Goal: Navigation & Orientation: Find specific page/section

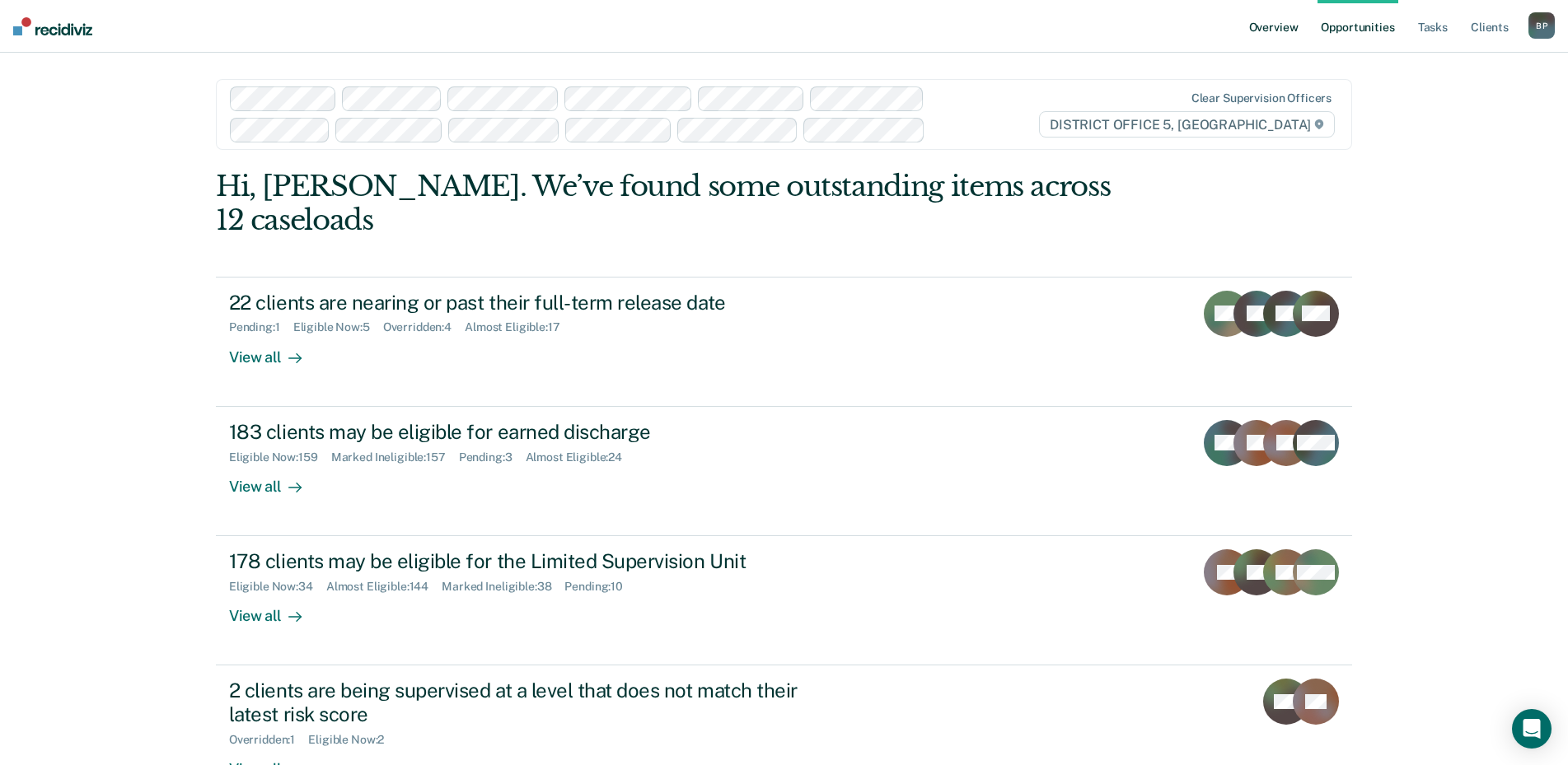
click at [1271, 27] on link "Overview" at bounding box center [1274, 26] width 56 height 53
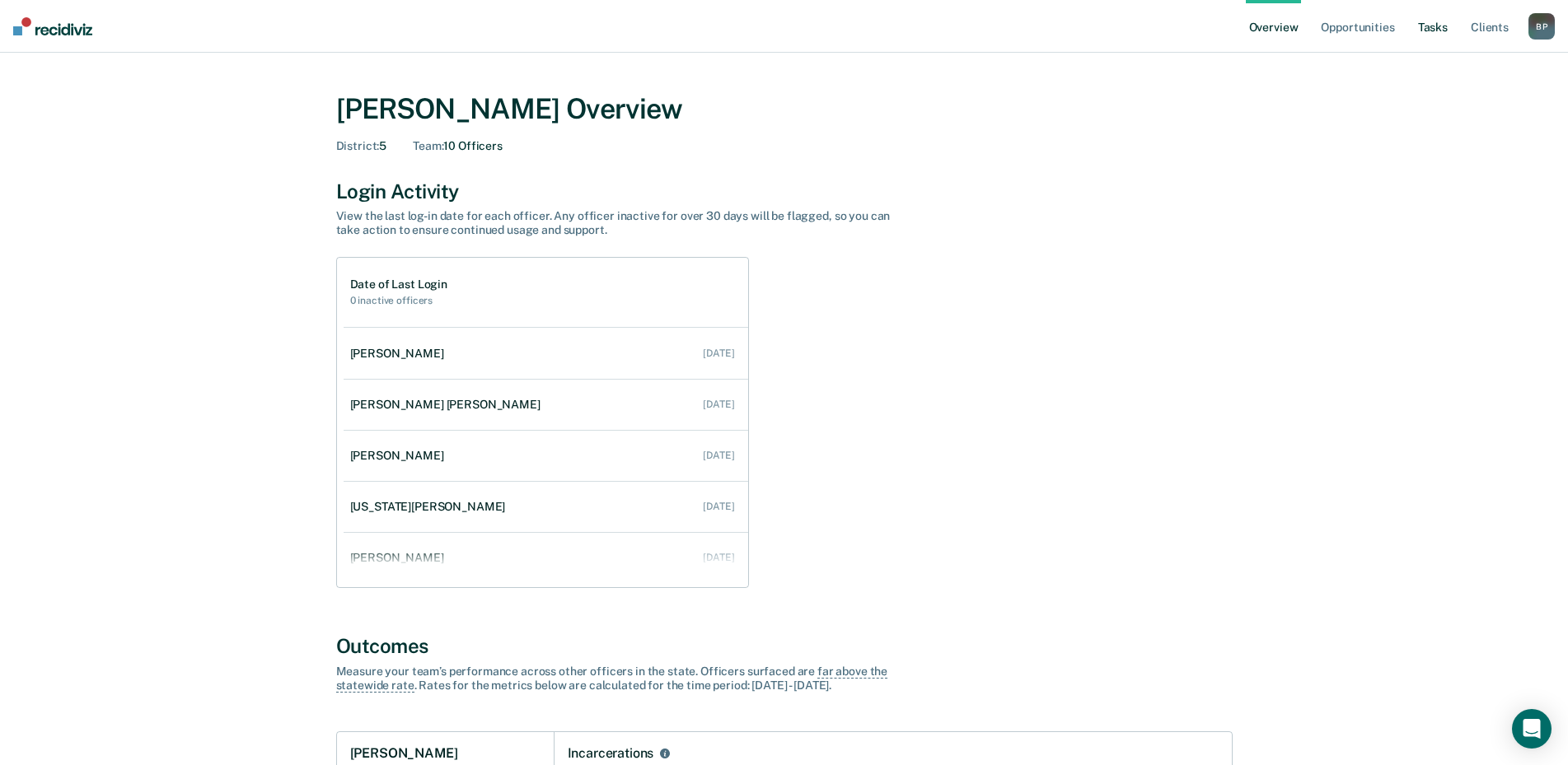
click at [1440, 26] on link "Tasks" at bounding box center [1433, 26] width 36 height 53
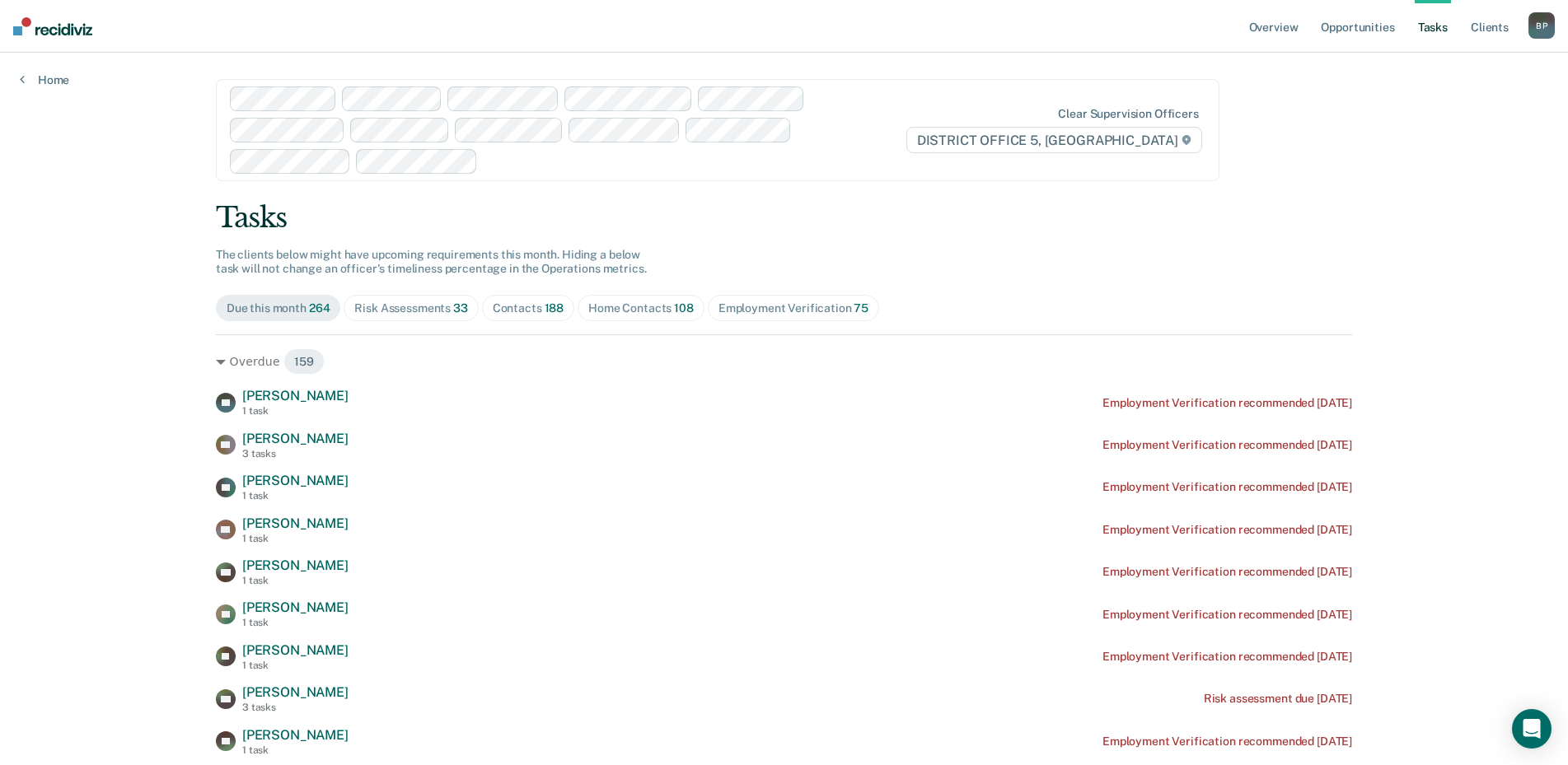
click at [631, 152] on div at bounding box center [694, 161] width 419 height 19
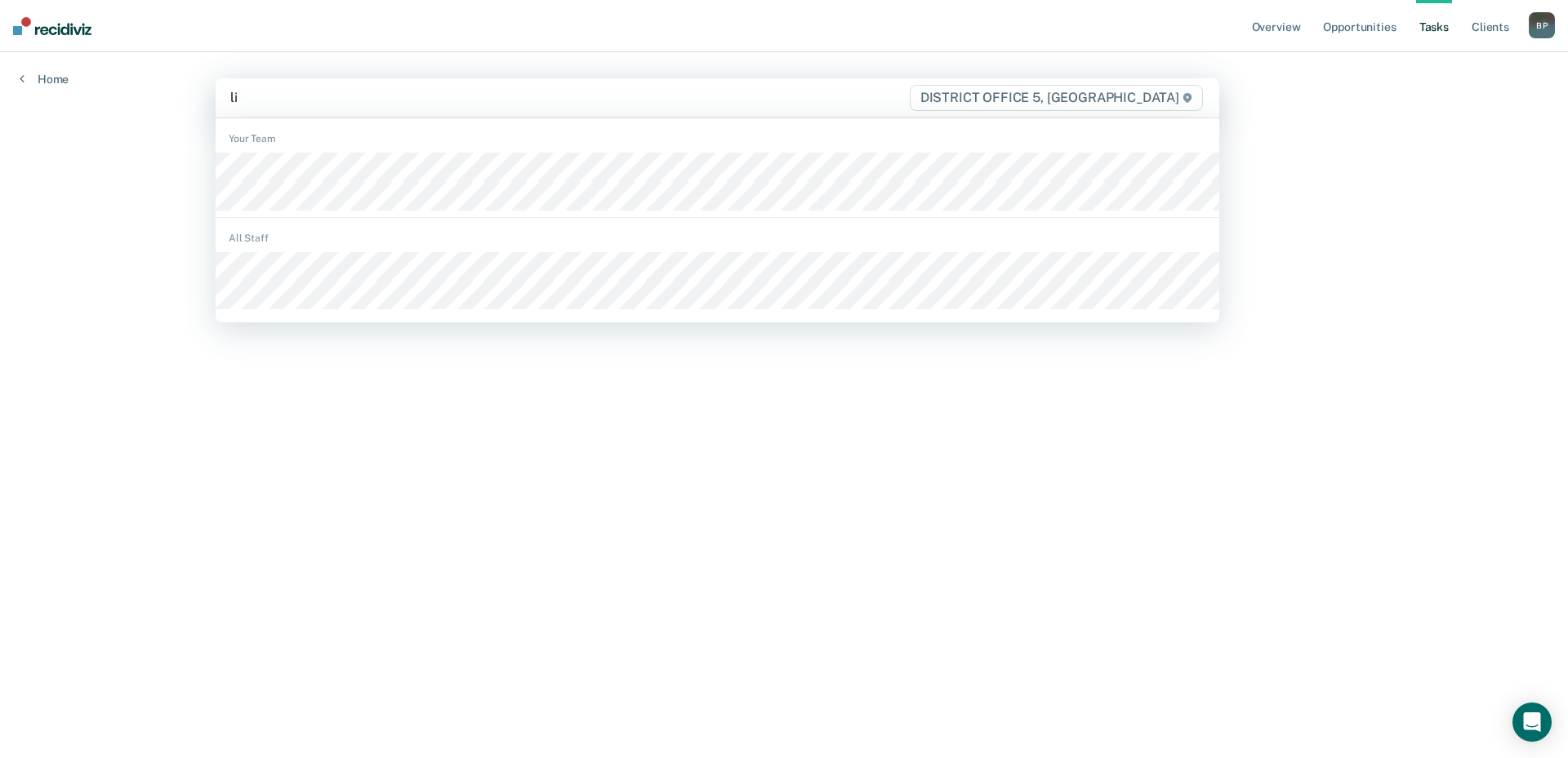
type input "lil"
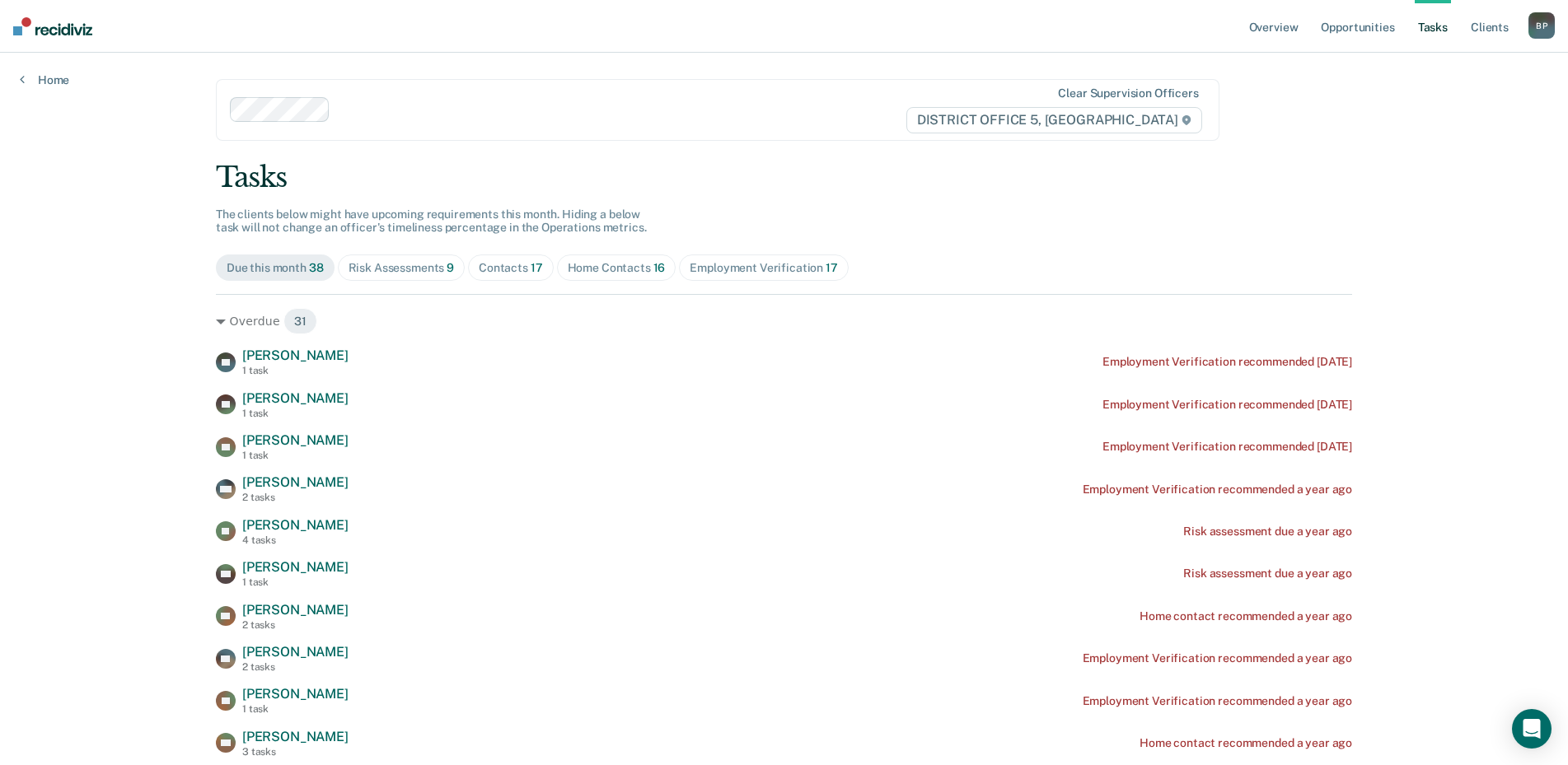
click at [411, 265] on div "Risk Assessments 9" at bounding box center [402, 269] width 106 height 14
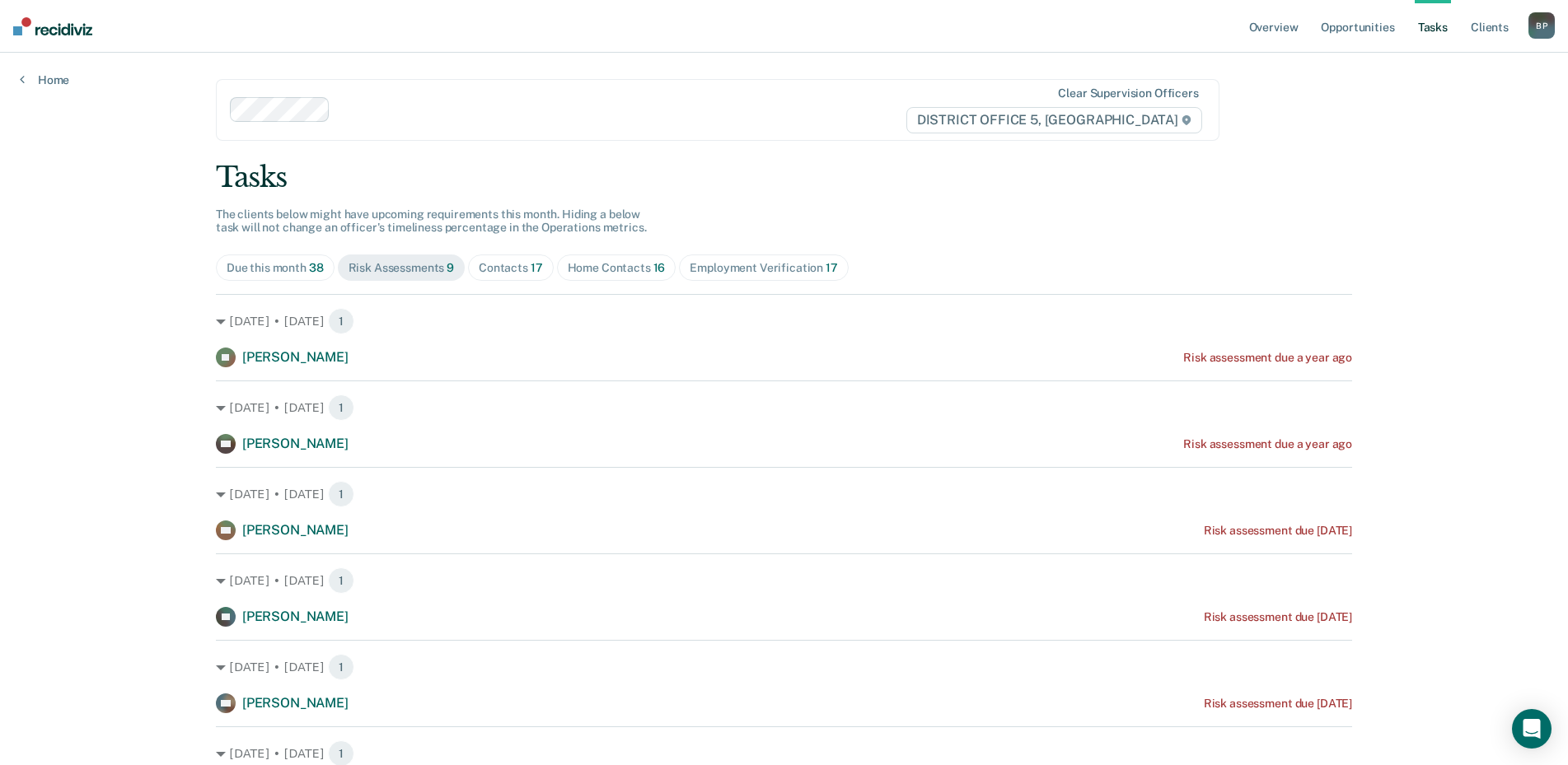
click at [494, 268] on div "Contacts 17" at bounding box center [510, 269] width 64 height 14
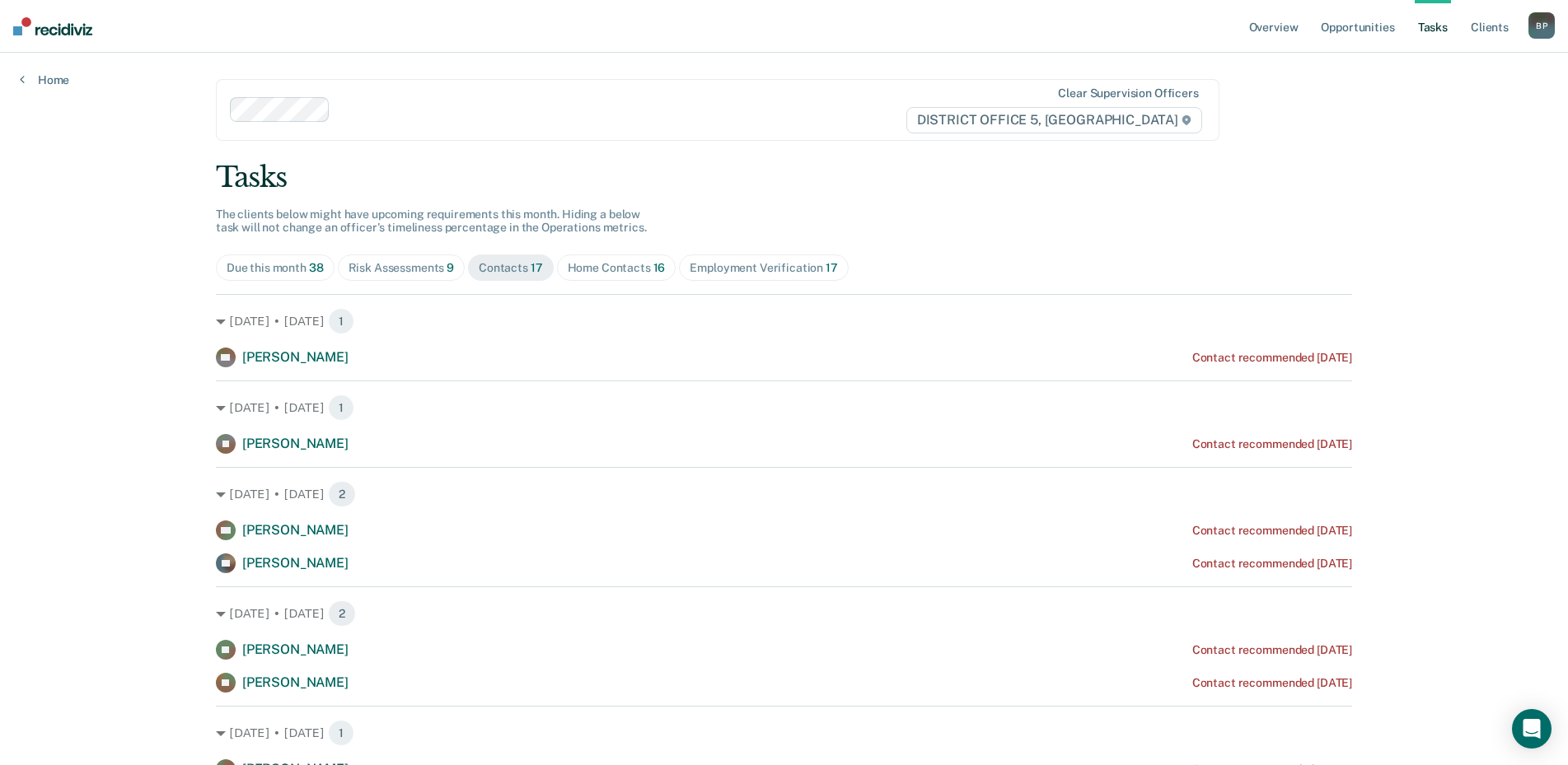
click at [430, 262] on div "Risk Assessments 9" at bounding box center [402, 269] width 106 height 14
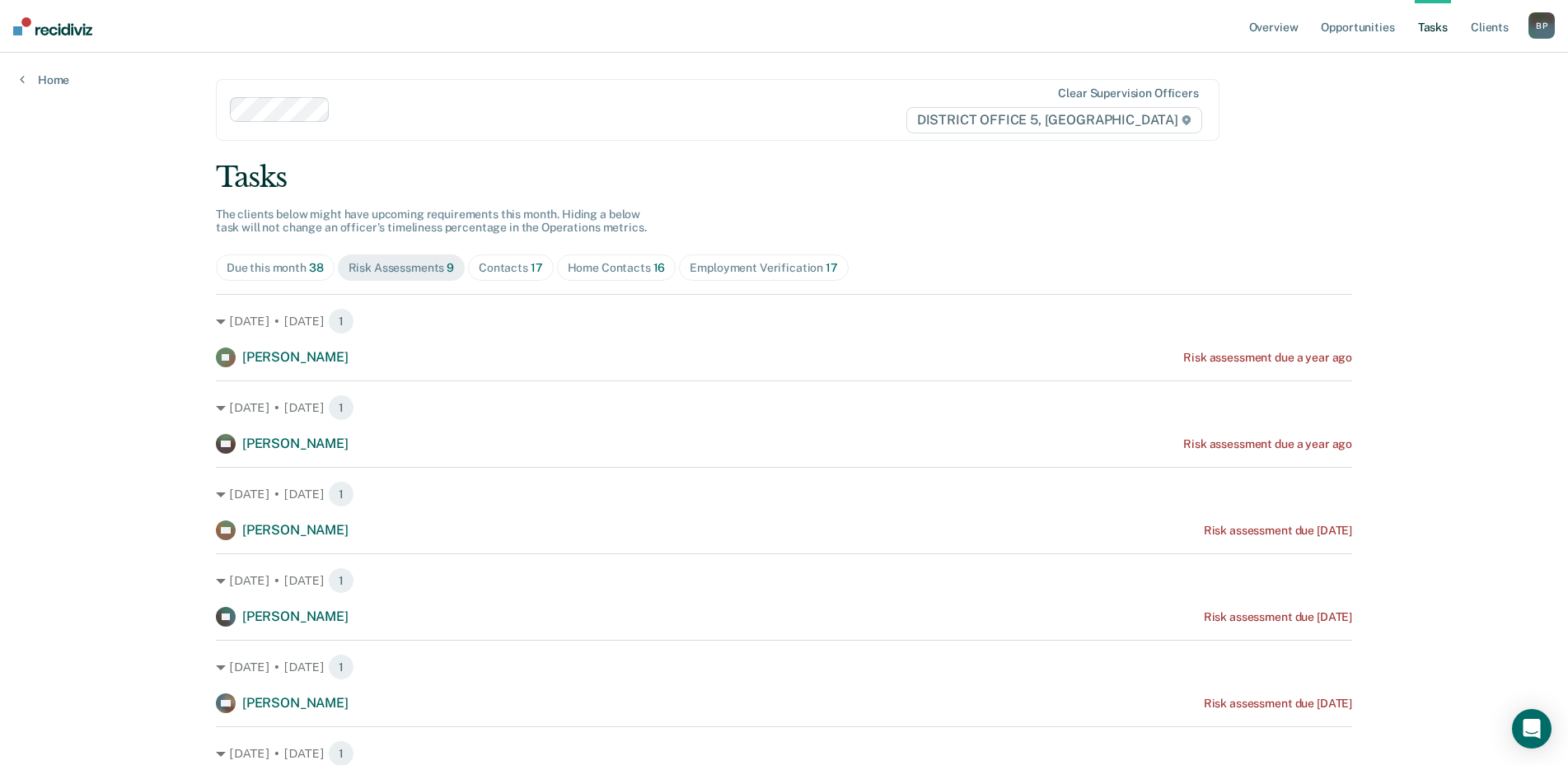
click at [265, 265] on div "Due this month 38" at bounding box center [275, 269] width 97 height 14
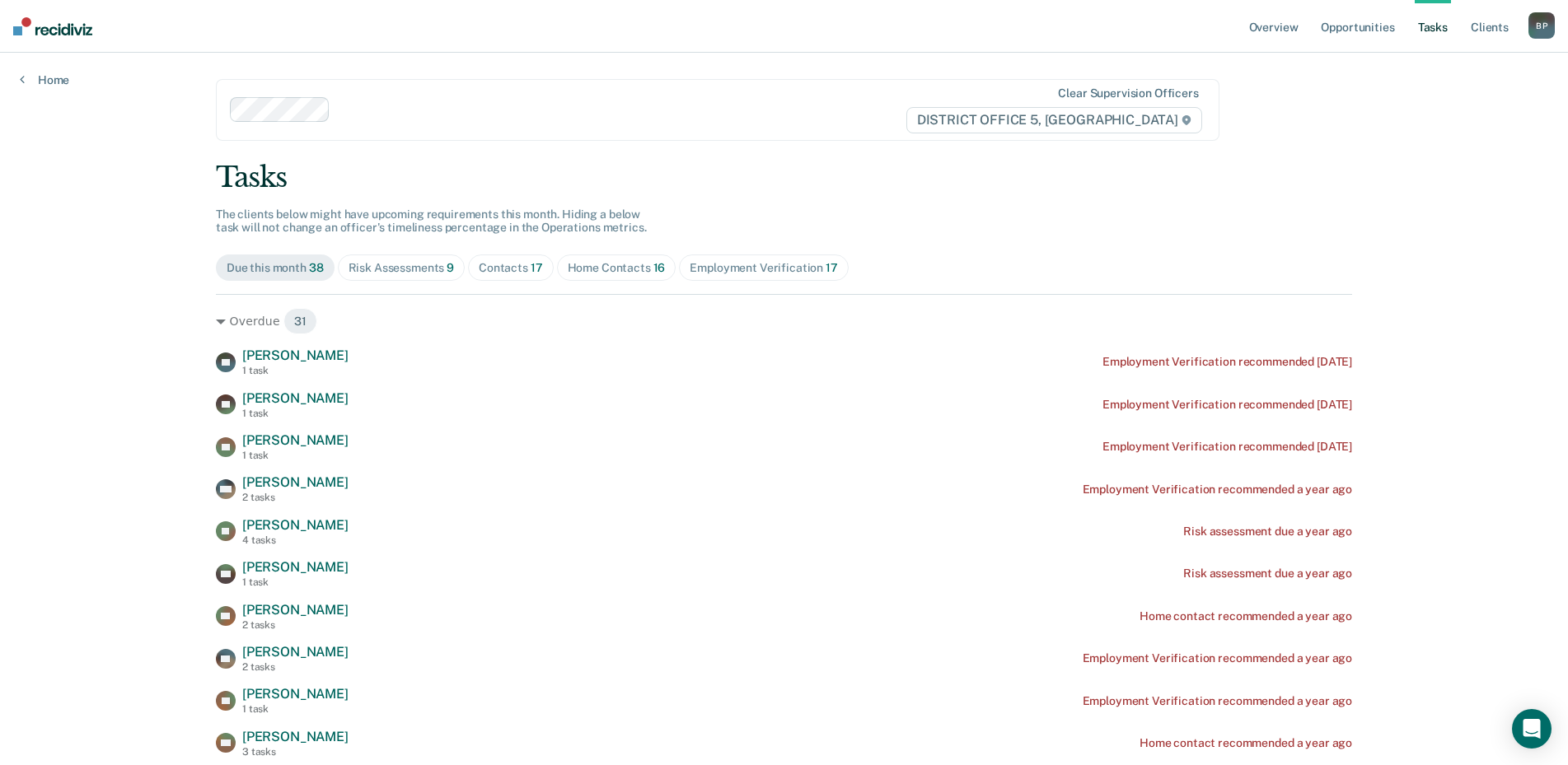
click at [547, 266] on div "Due this month 38 Risk Assessments 9 Contacts 17 Home Contacts 16 Employment Ve…" at bounding box center [784, 267] width 1136 height 26
click at [637, 264] on div "Home Contacts 16" at bounding box center [616, 269] width 98 height 14
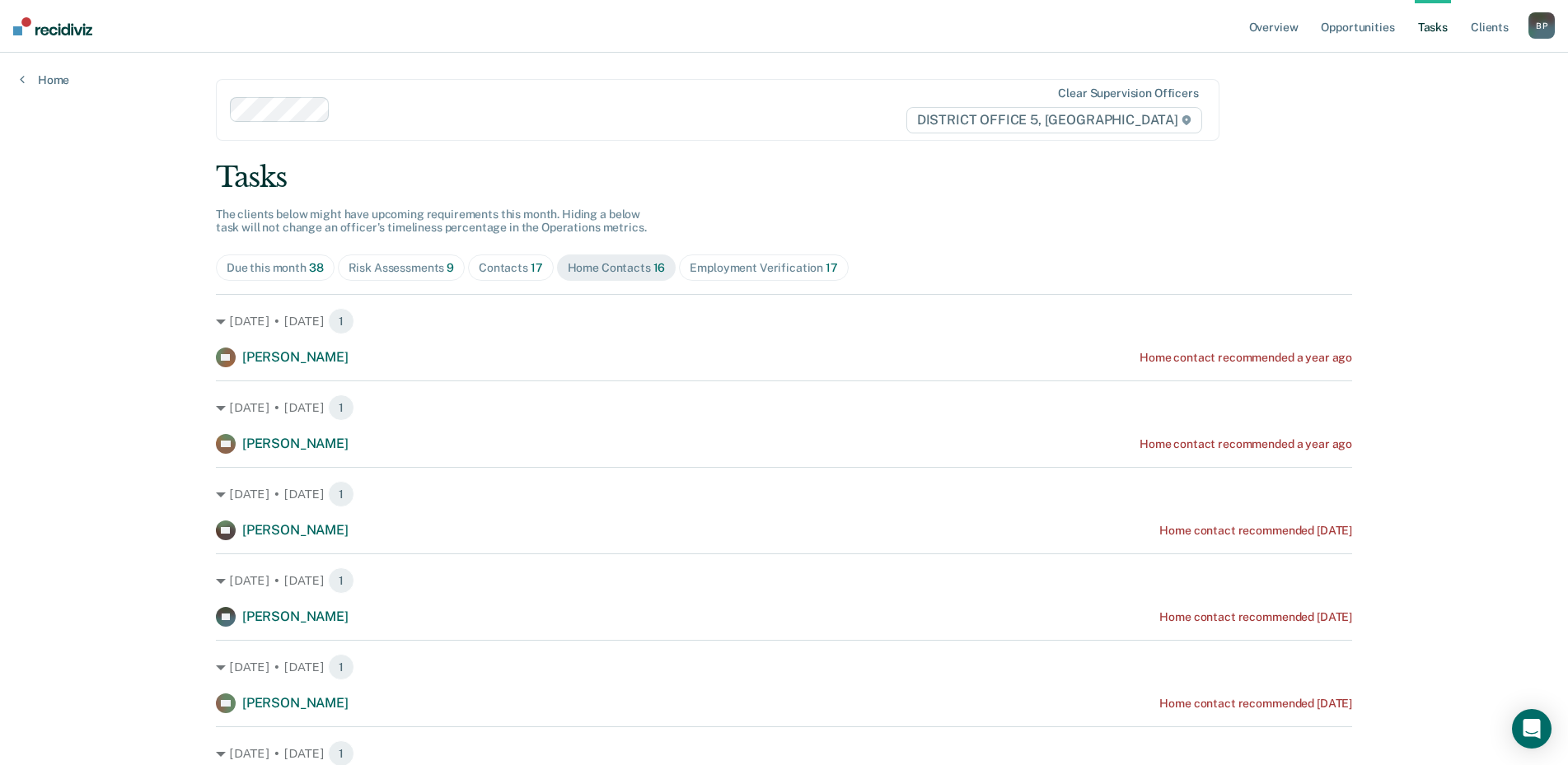
click at [749, 269] on div "Employment Verification 17" at bounding box center [763, 269] width 147 height 14
click at [621, 262] on div "Home Contacts 16" at bounding box center [616, 269] width 98 height 14
click at [487, 263] on div "Contacts 17" at bounding box center [510, 269] width 64 height 14
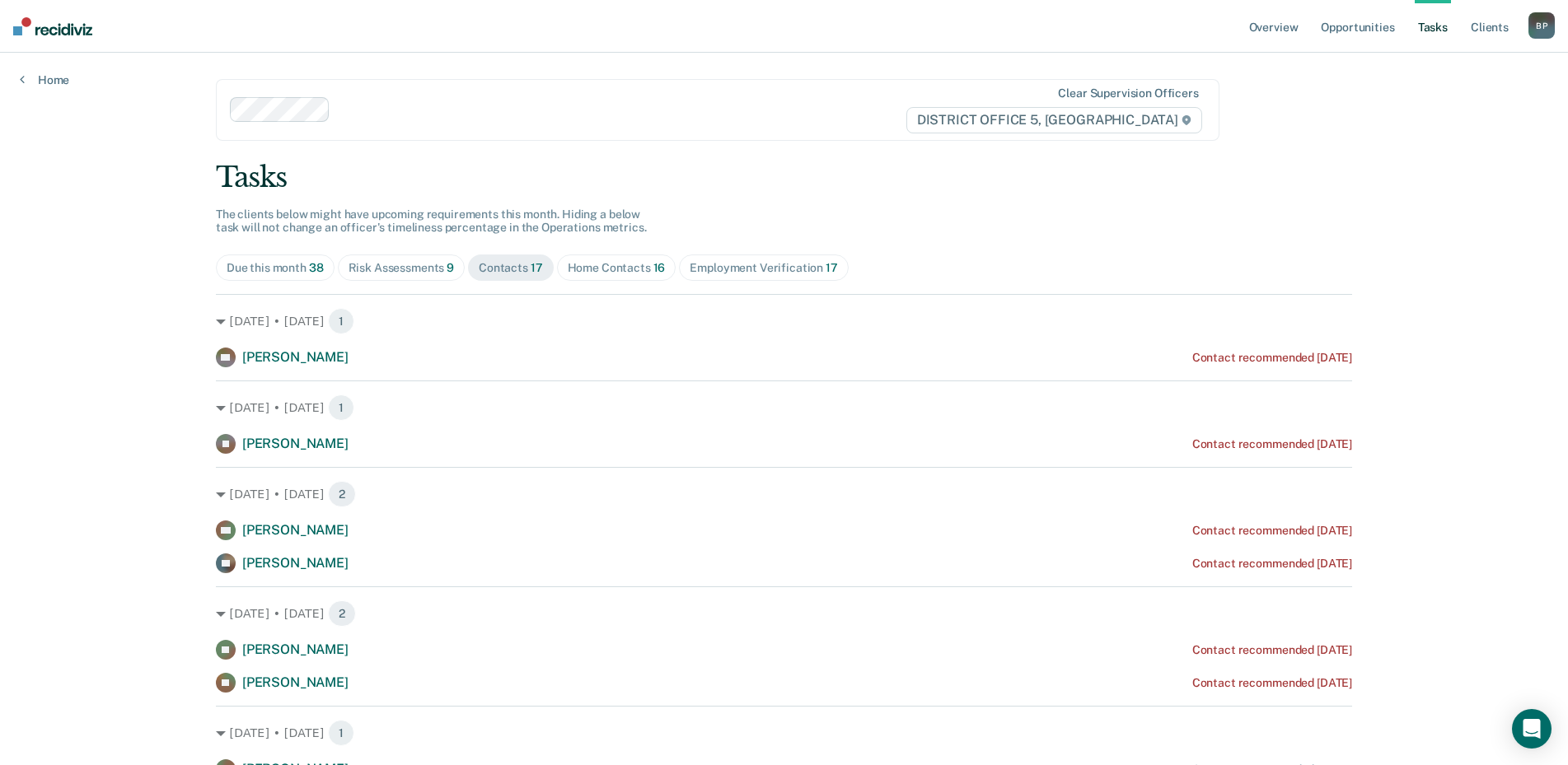
click at [408, 263] on div "Risk Assessments 9" at bounding box center [402, 269] width 106 height 14
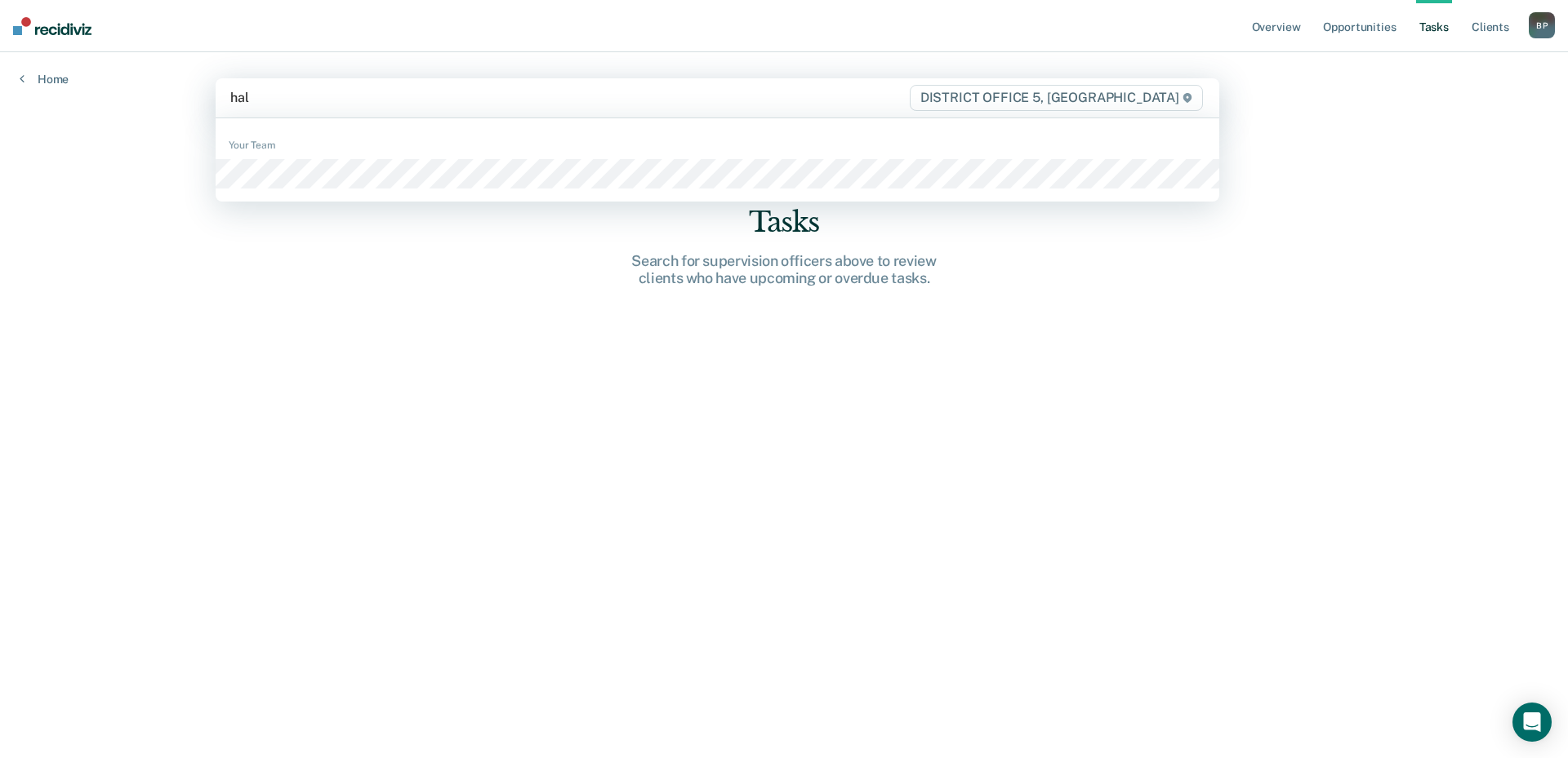
type input "[PERSON_NAME]"
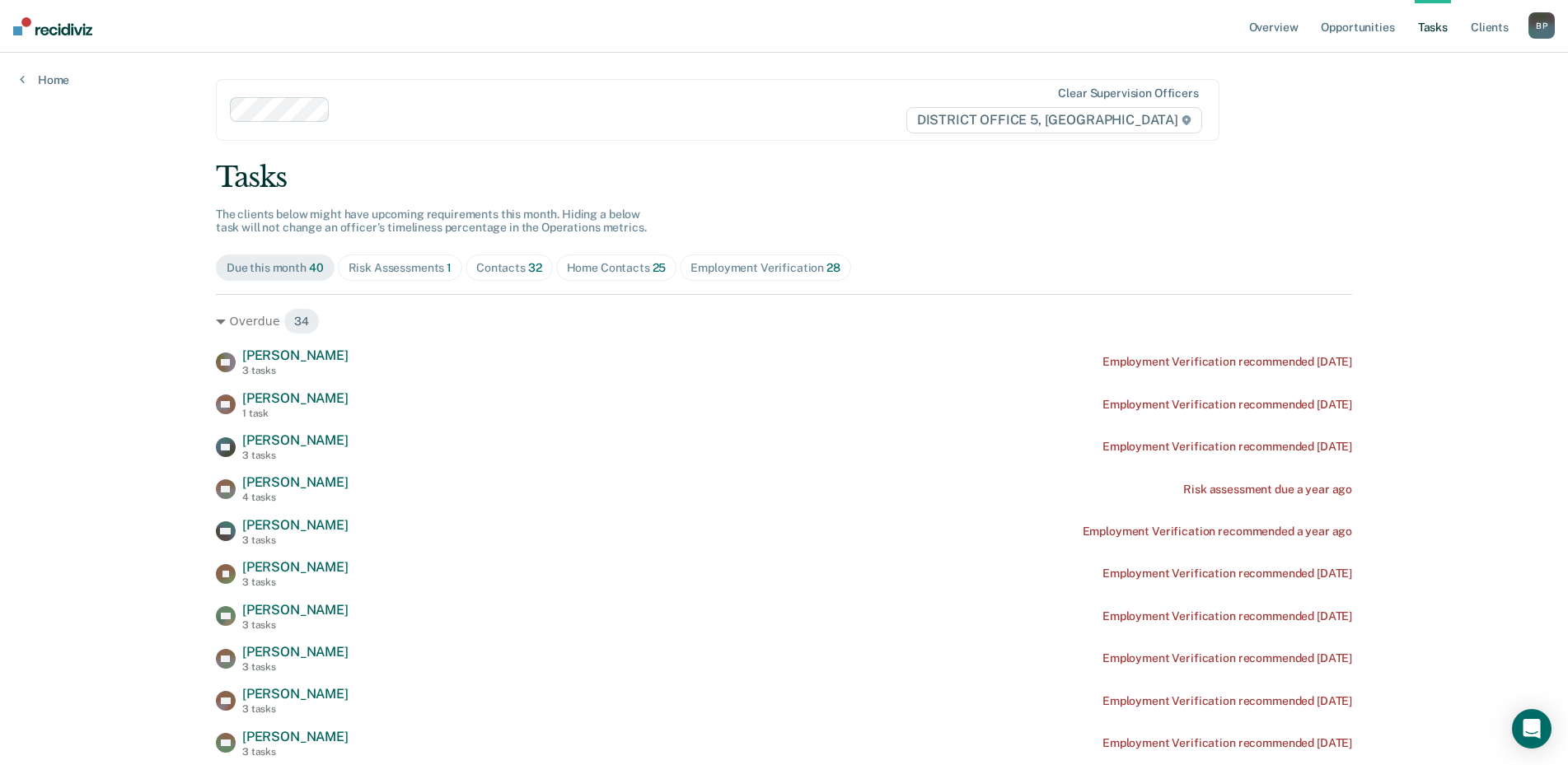
click at [528, 271] on span "32" at bounding box center [535, 268] width 14 height 13
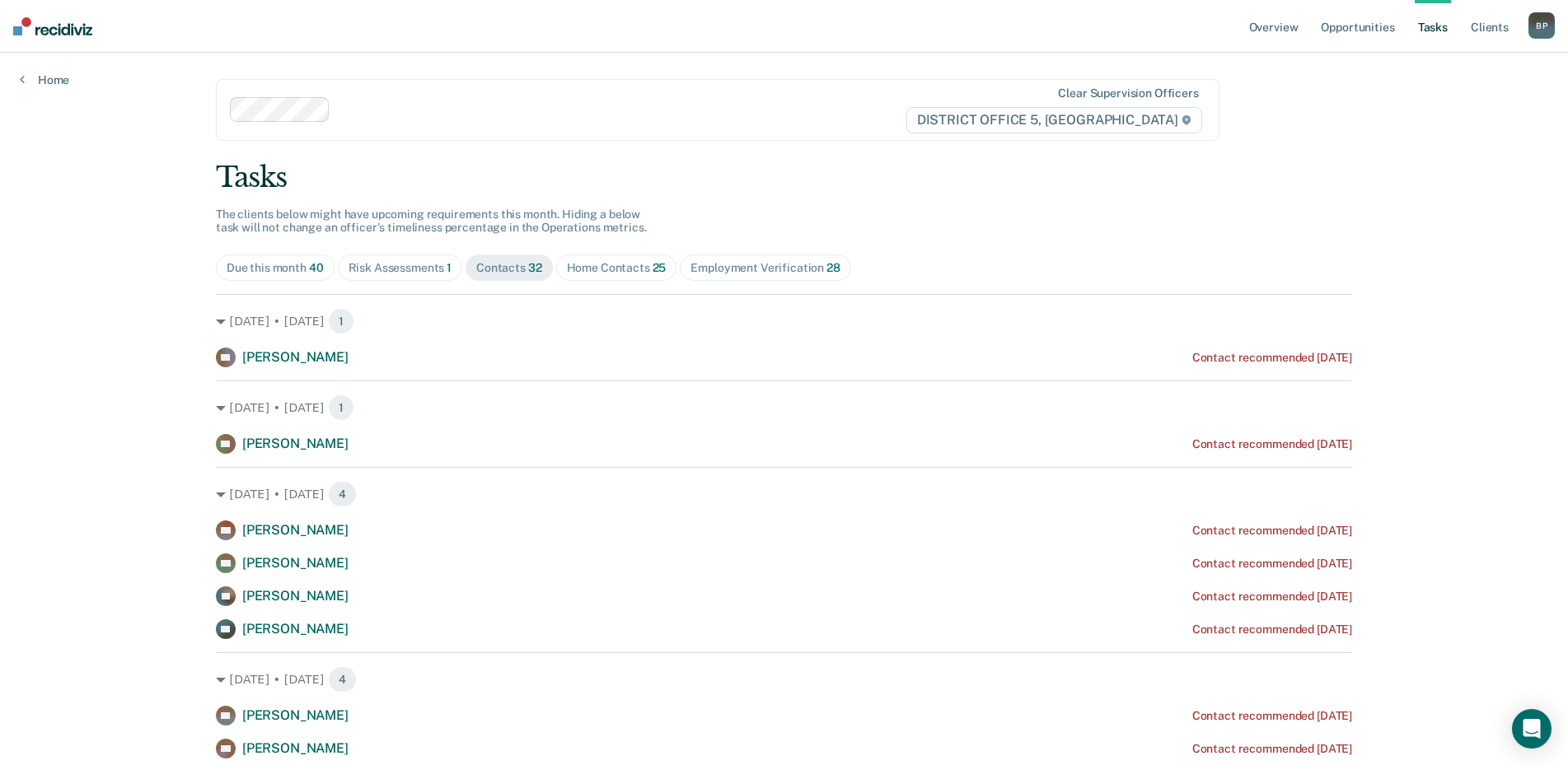
click at [587, 273] on div "Home Contacts 25" at bounding box center [617, 269] width 100 height 14
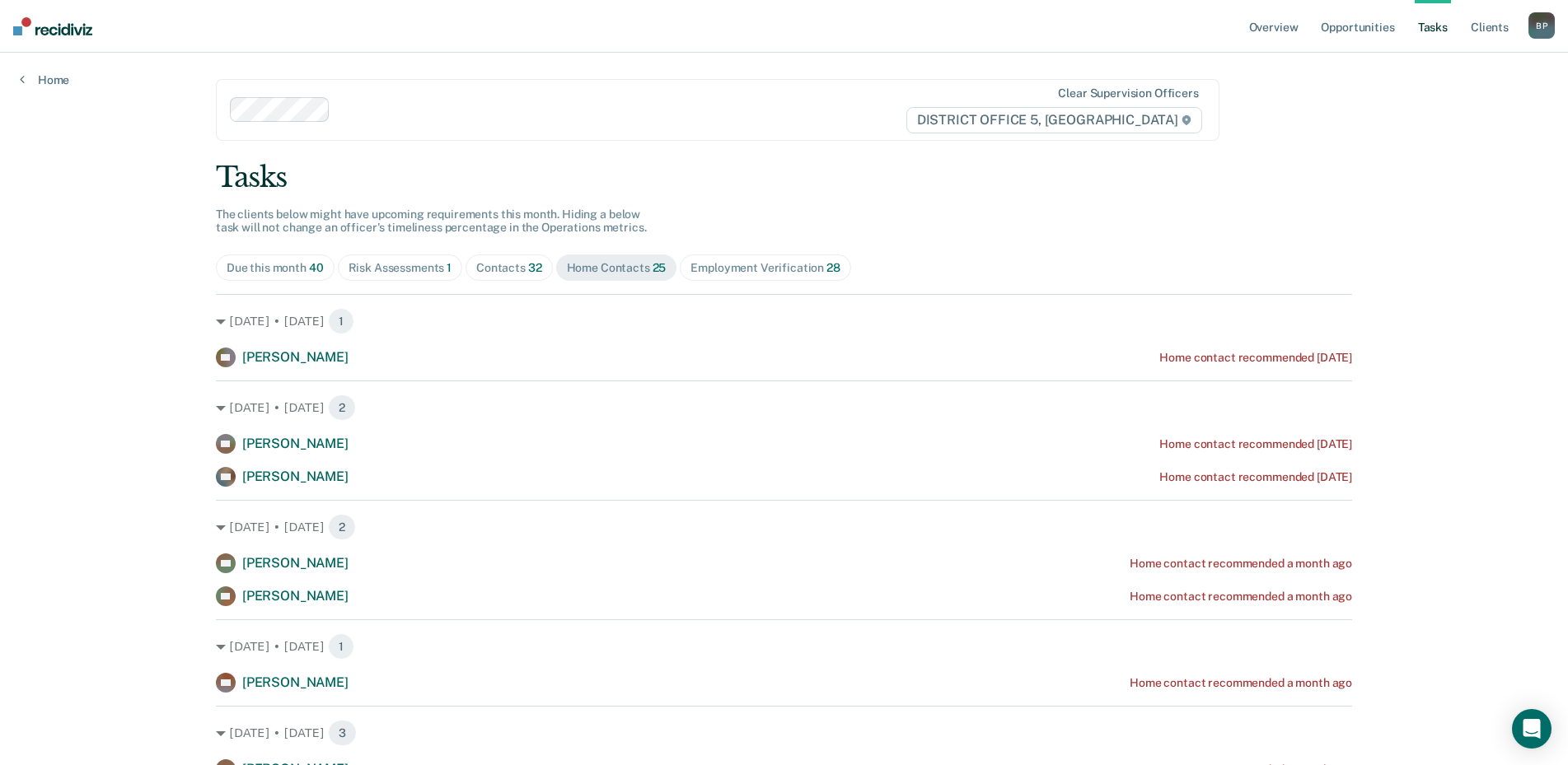
click at [387, 267] on div "Risk Assessments 1" at bounding box center [400, 269] width 103 height 14
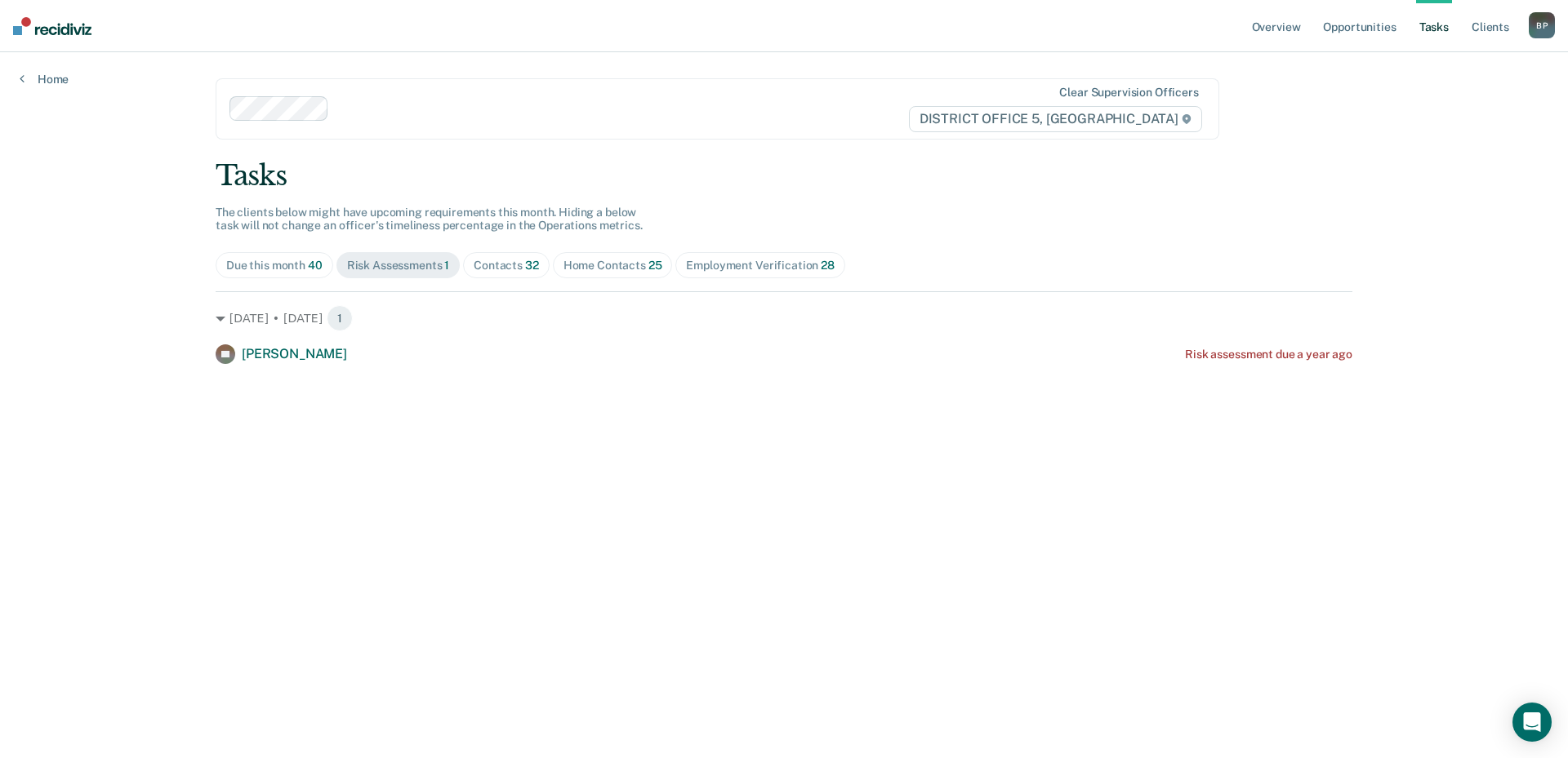
click at [287, 273] on span "Due this month 40" at bounding box center [274, 265] width 118 height 26
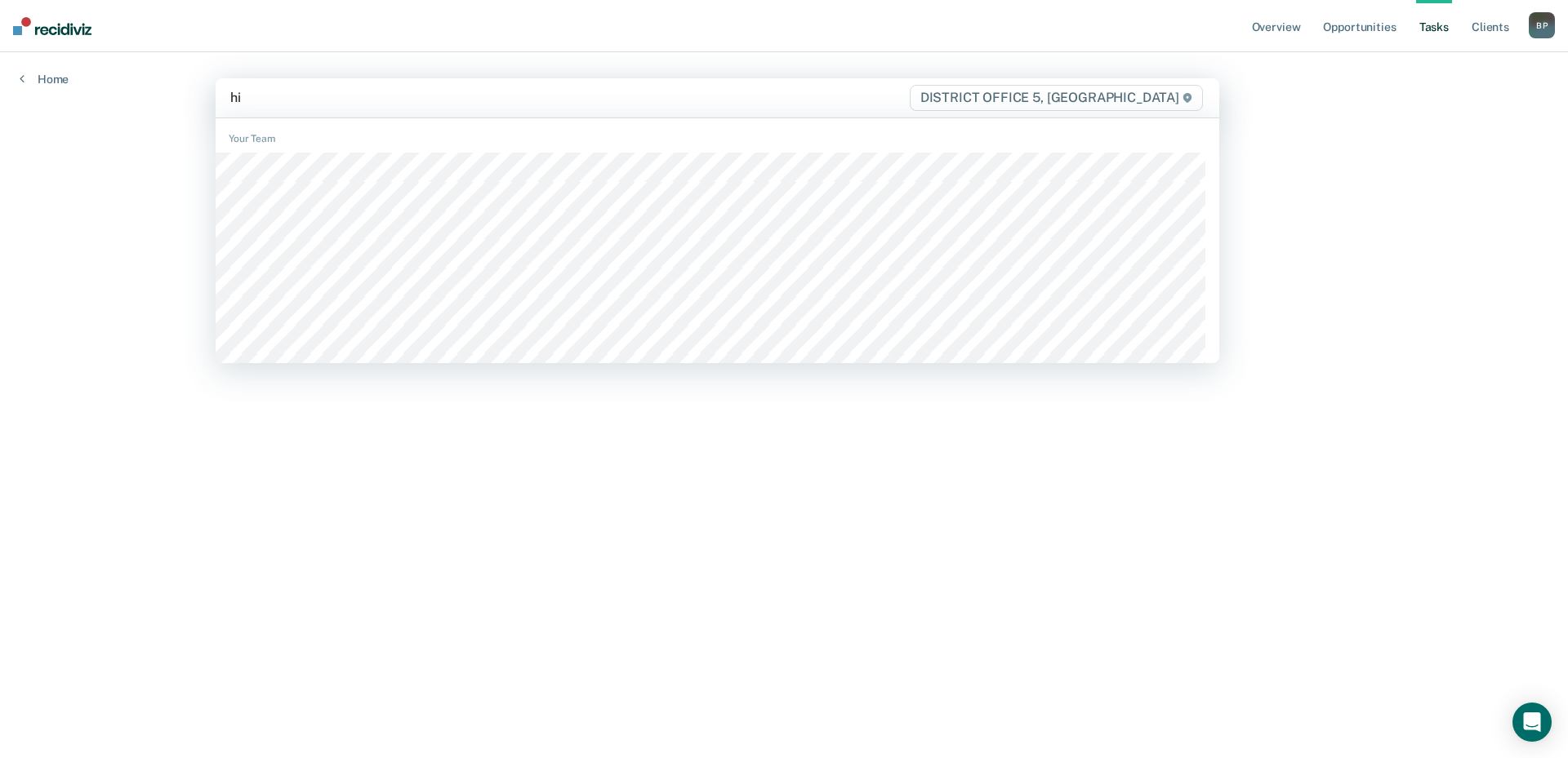
type input "hib"
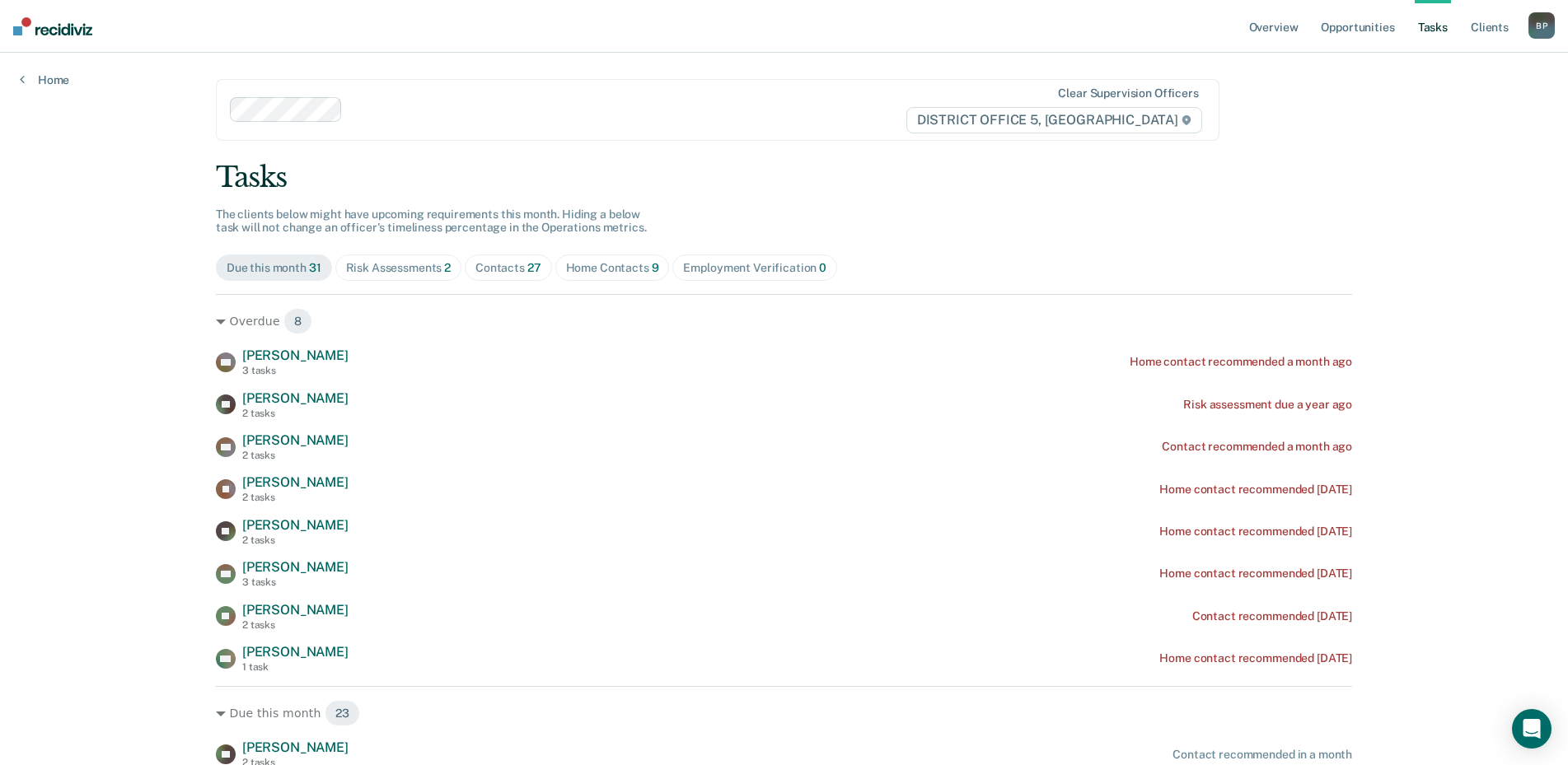
click at [496, 271] on div "Contacts 27" at bounding box center [508, 269] width 66 height 14
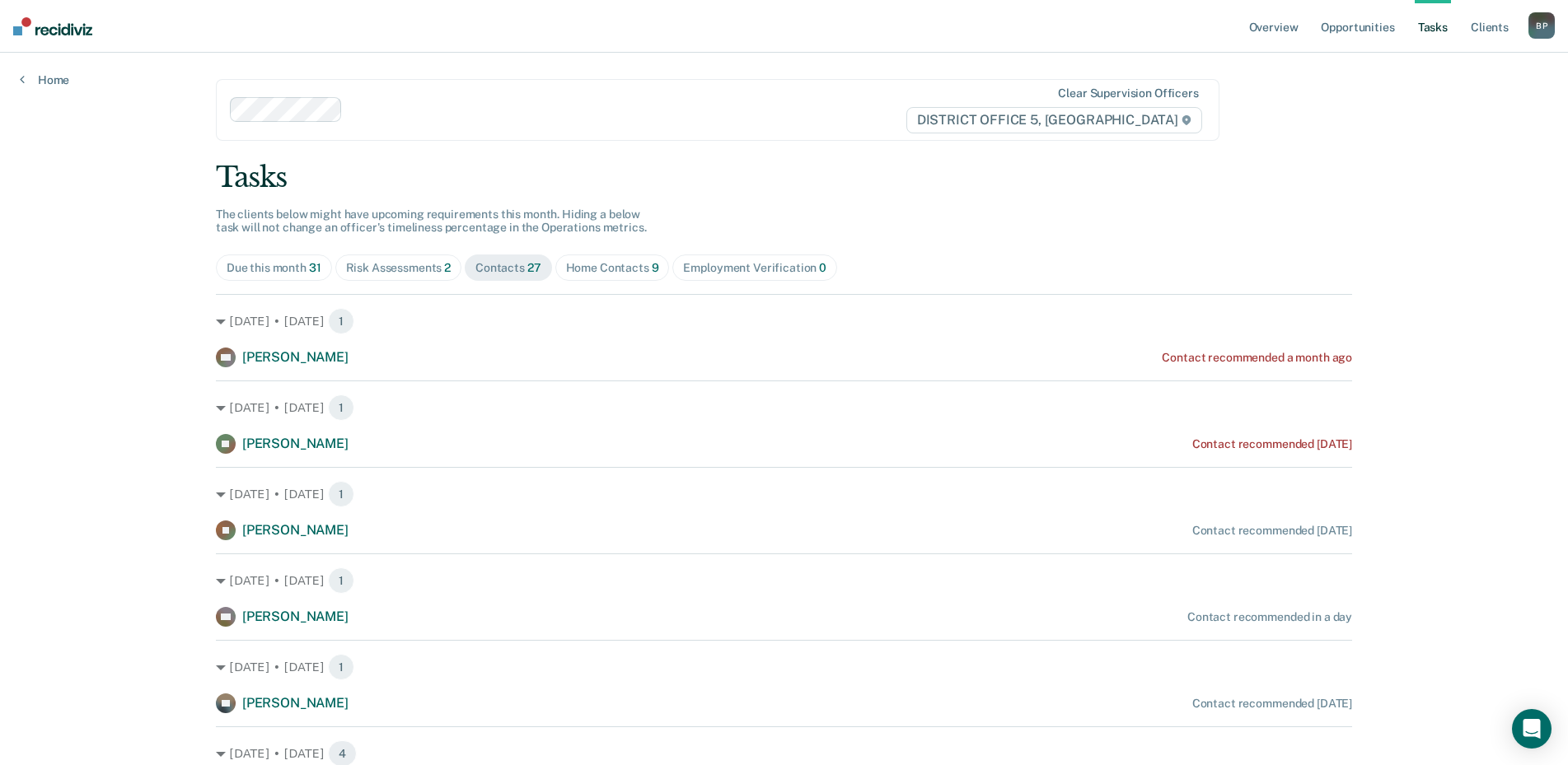
click at [591, 271] on div "Home Contacts 9" at bounding box center [613, 269] width 94 height 14
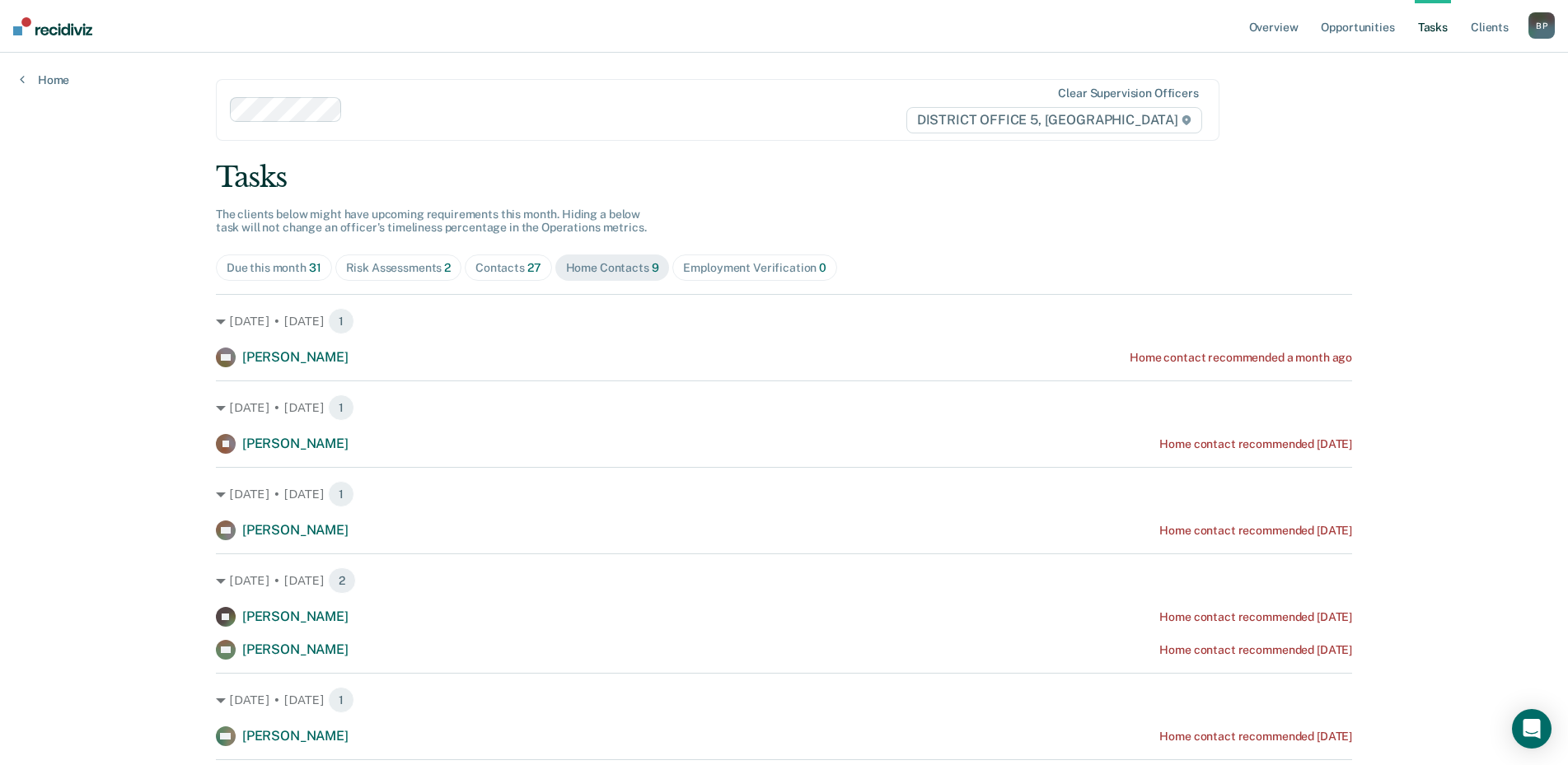
click at [1544, 23] on div "B P" at bounding box center [1541, 25] width 26 height 26
click at [1470, 103] on link "Go to Operations" at bounding box center [1475, 109] width 133 height 14
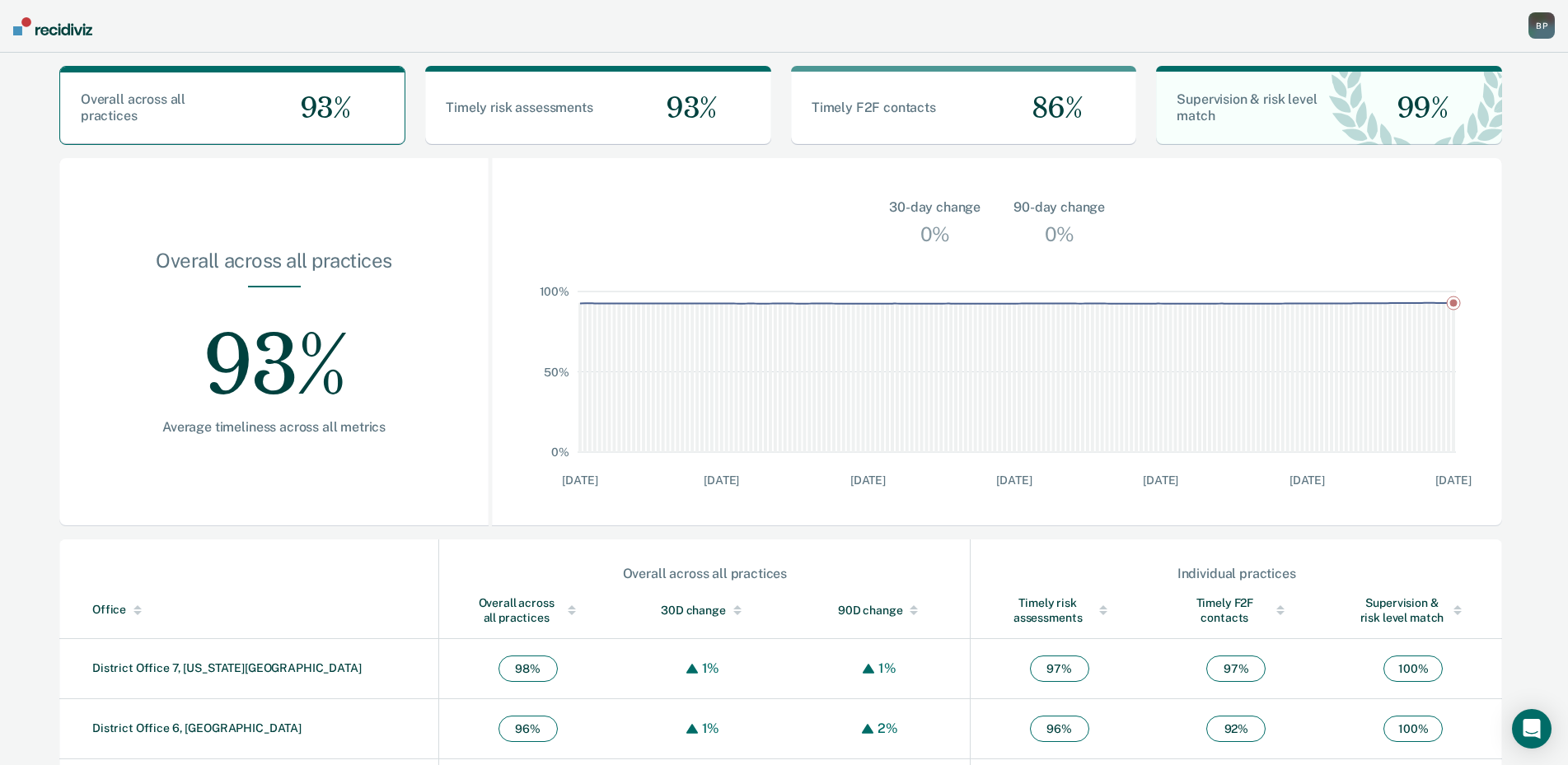
scroll to position [383, 0]
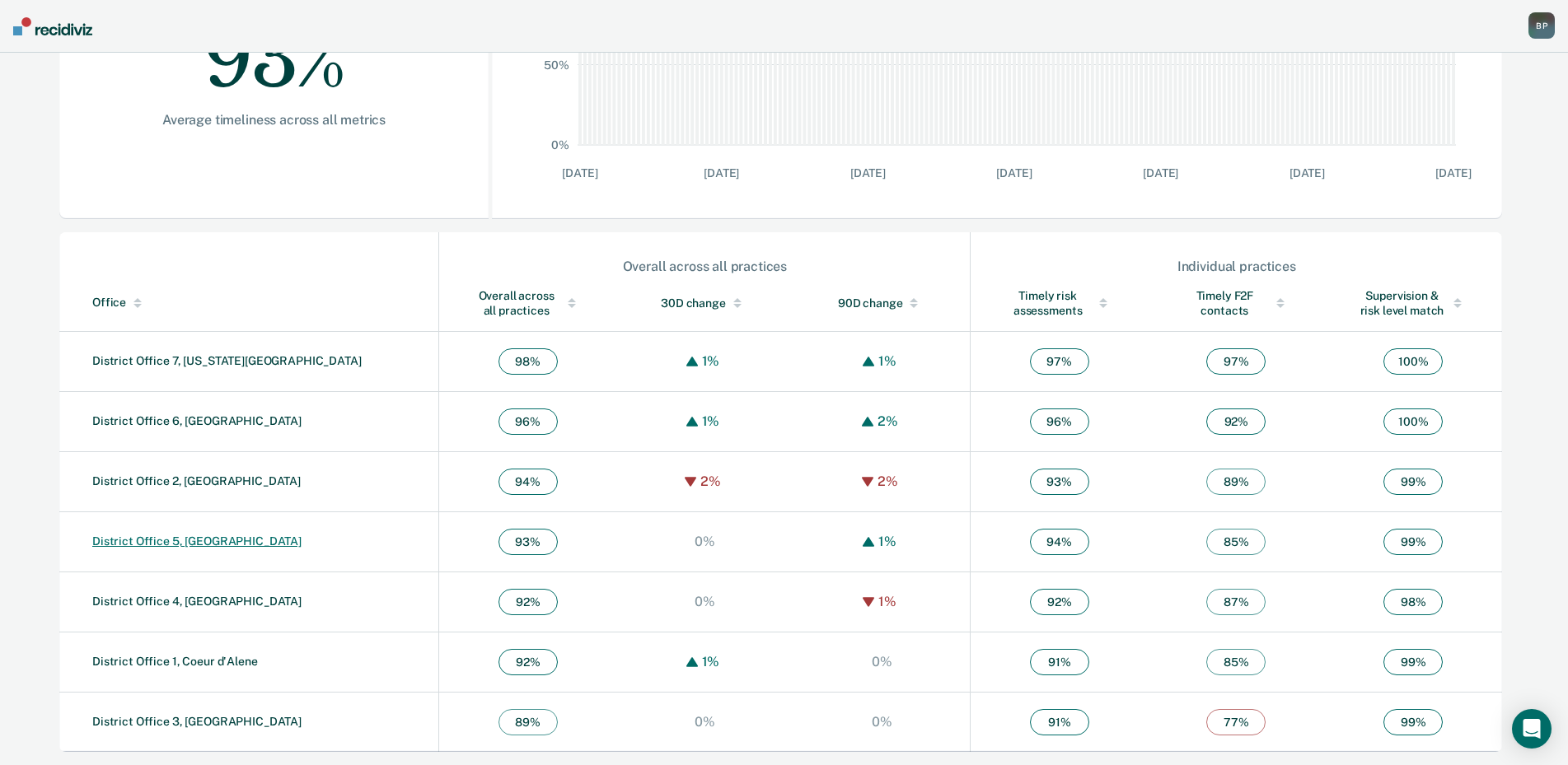
click at [218, 538] on link "District Office 5, [GEOGRAPHIC_DATA]" at bounding box center [197, 541] width 209 height 13
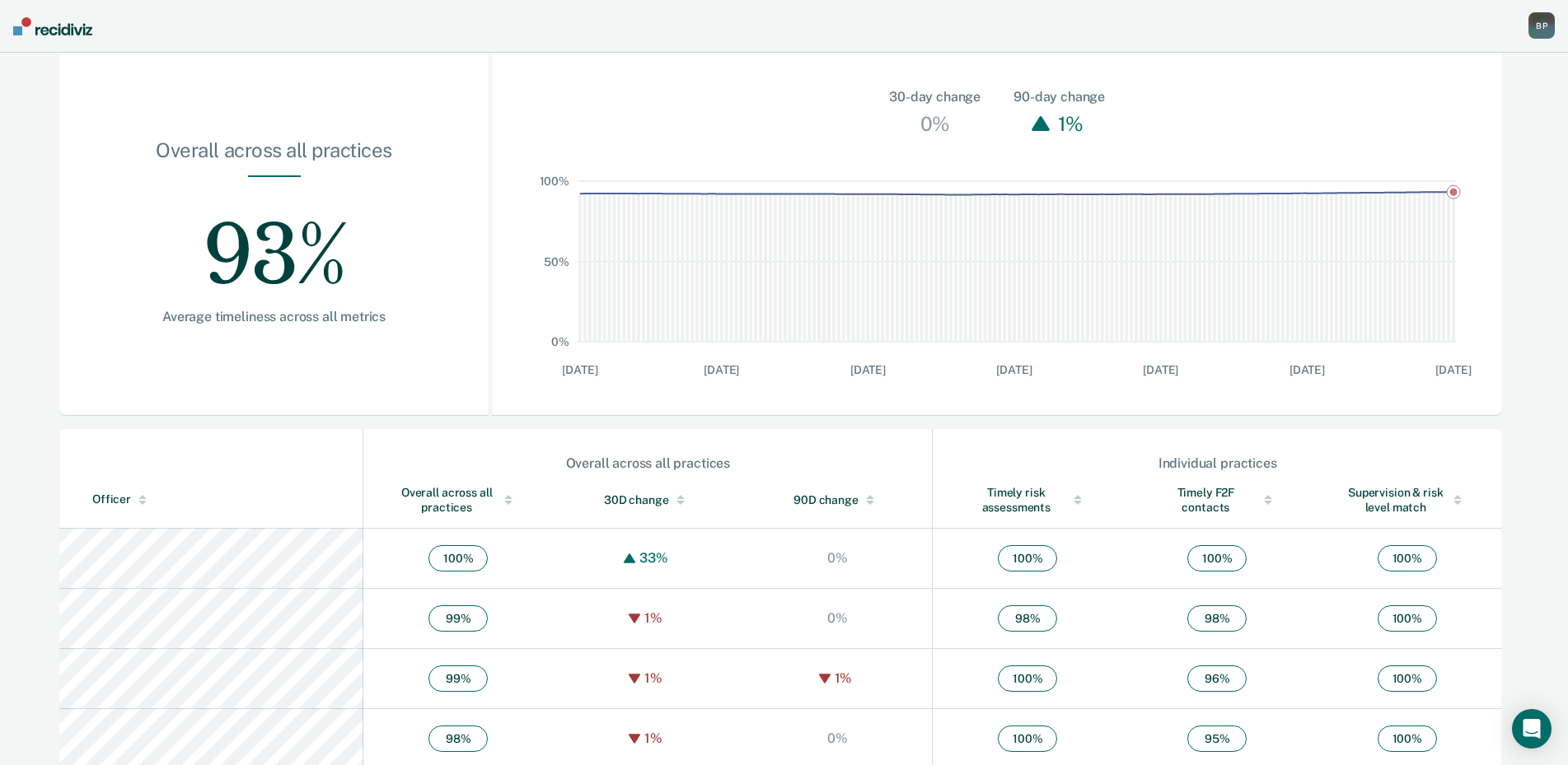
scroll to position [412, 0]
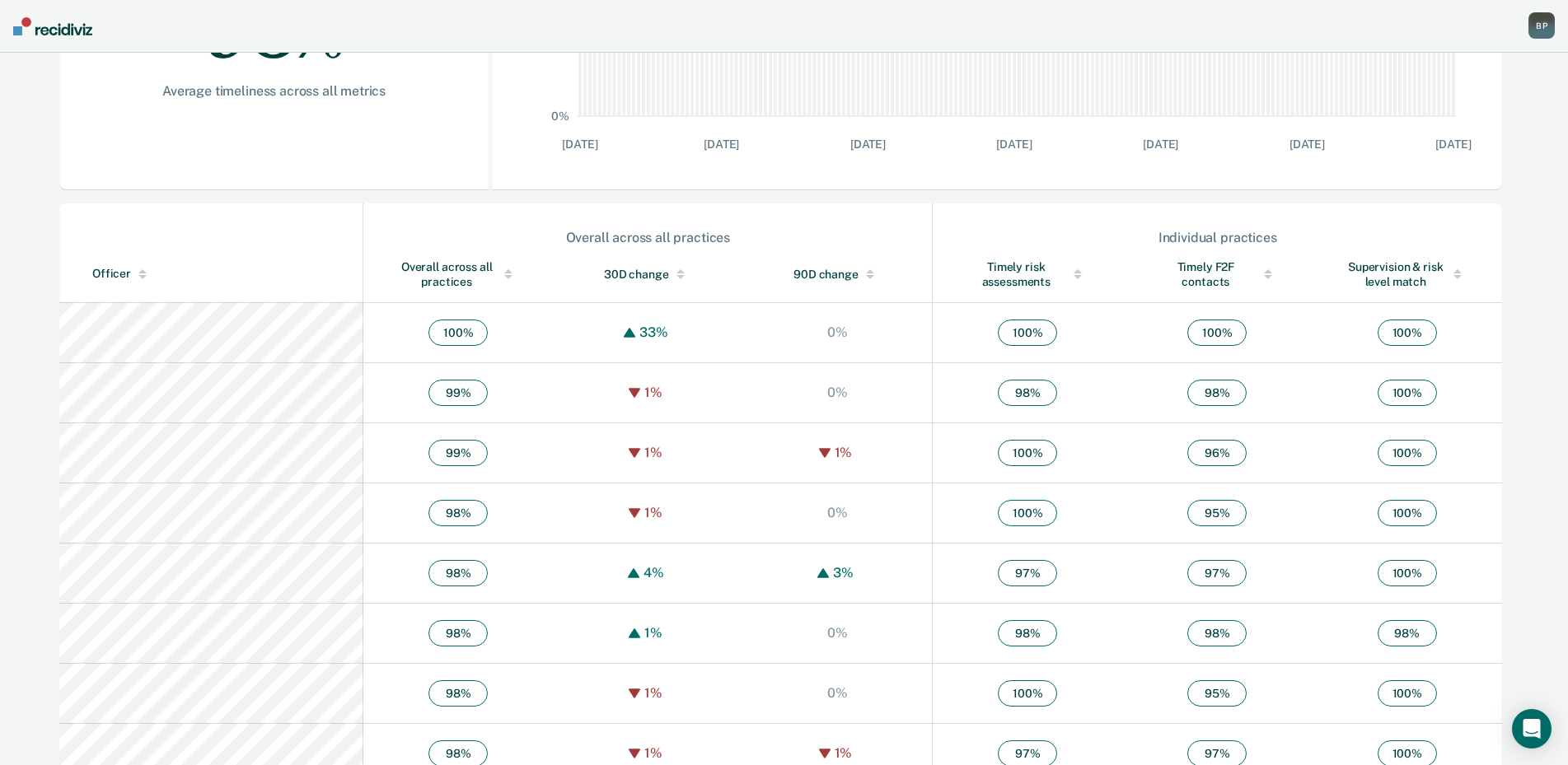
click at [435, 273] on div "Overall across all practices" at bounding box center [458, 274] width 123 height 30
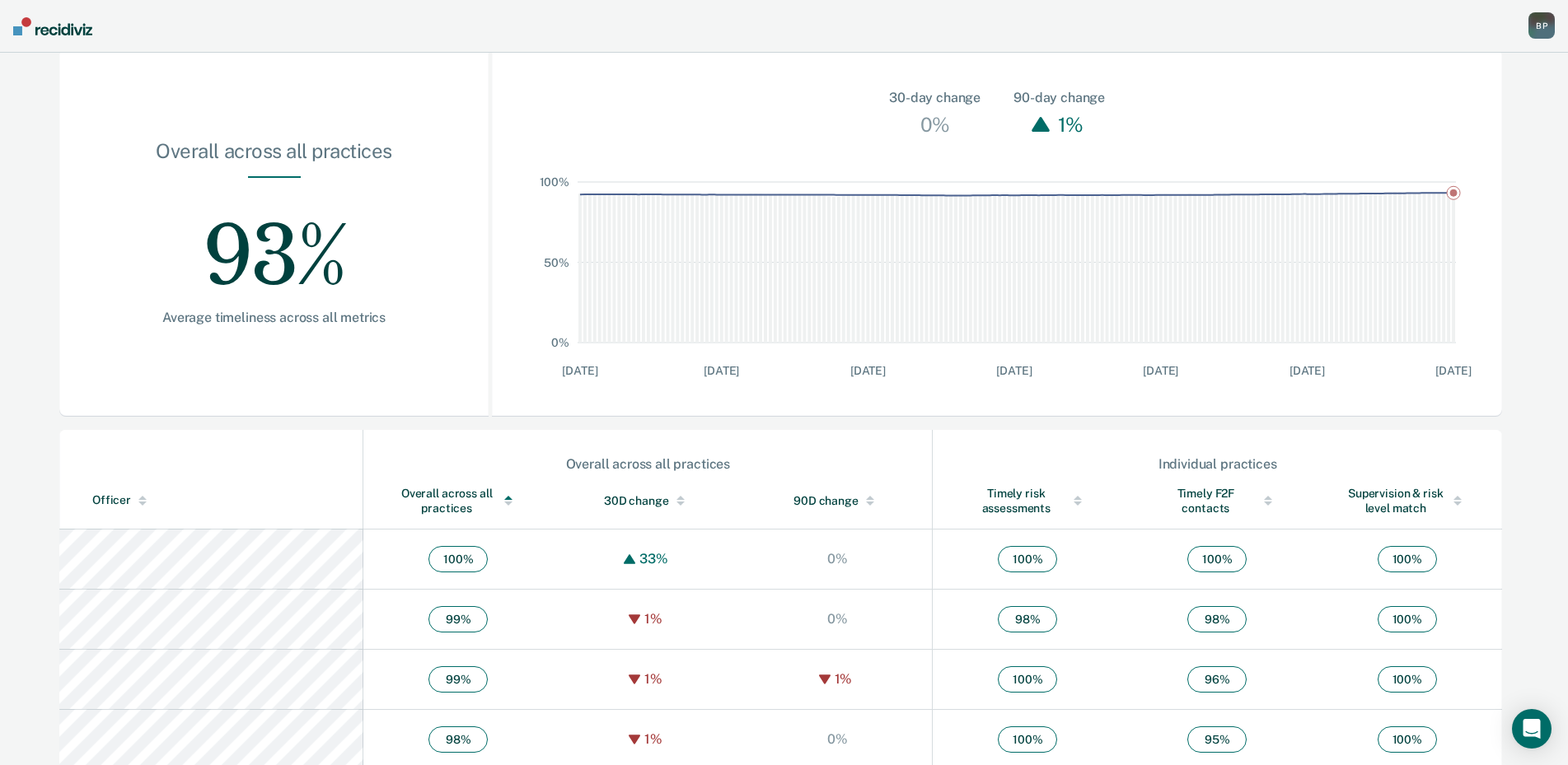
scroll to position [0, 0]
